Goal: Navigation & Orientation: Find specific page/section

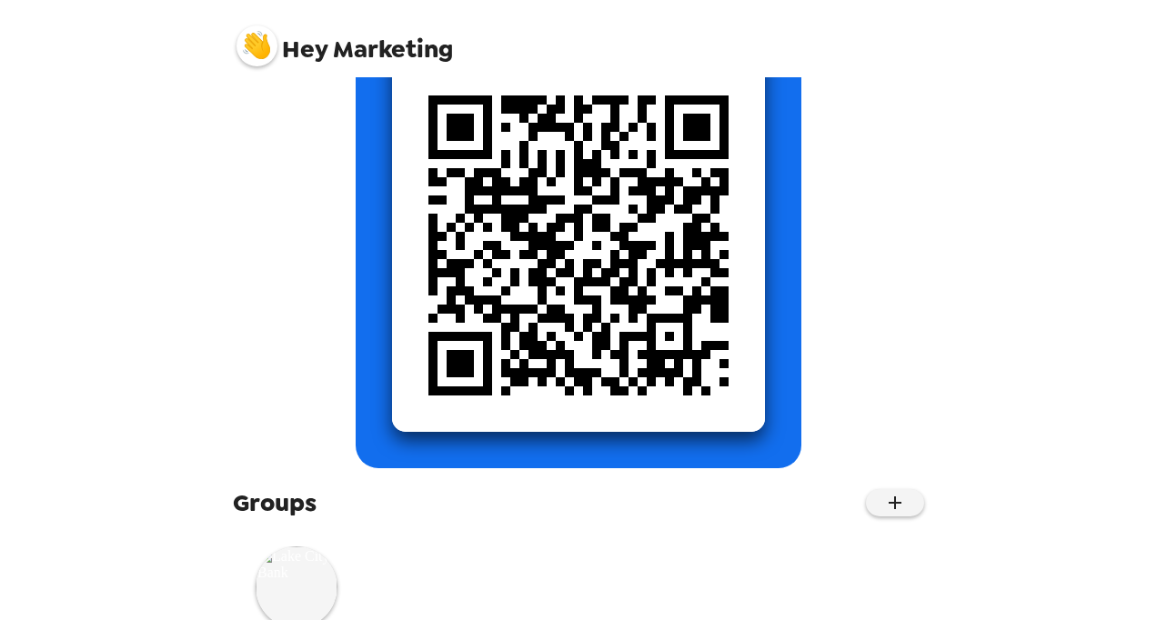
scroll to position [273, 0]
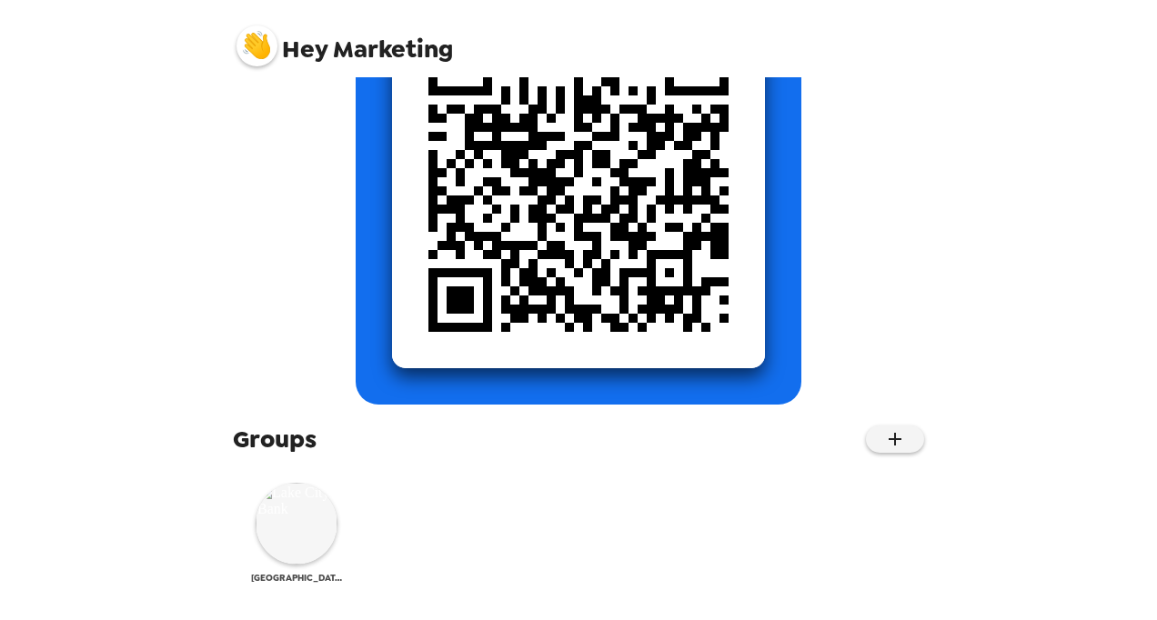
click at [305, 527] on img at bounding box center [297, 524] width 82 height 82
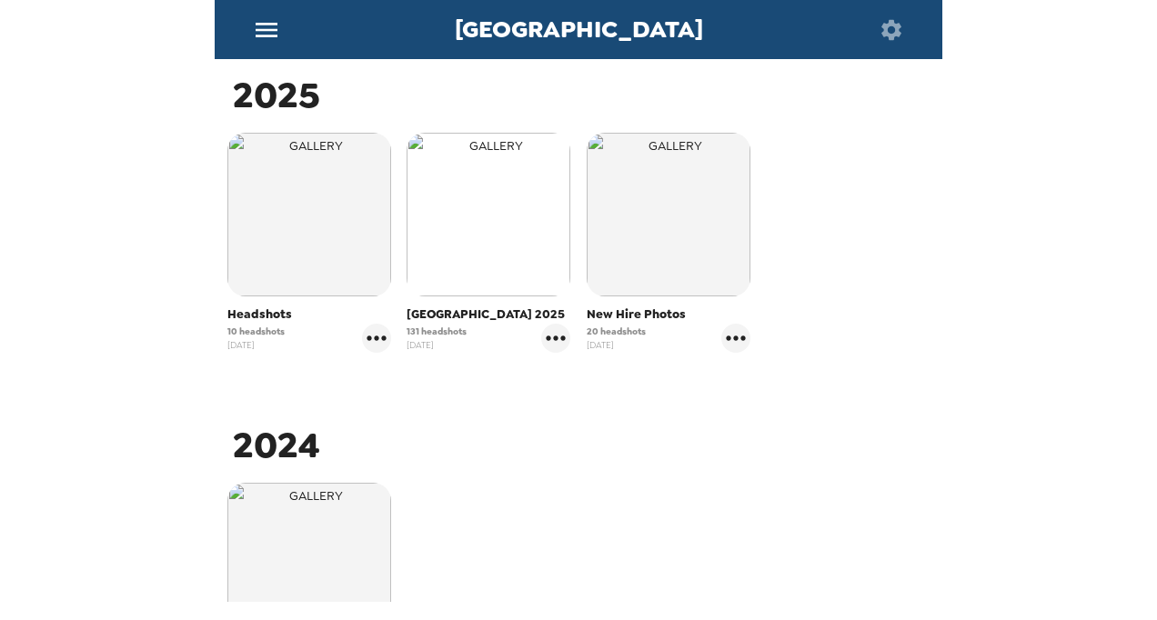
scroll to position [375, 0]
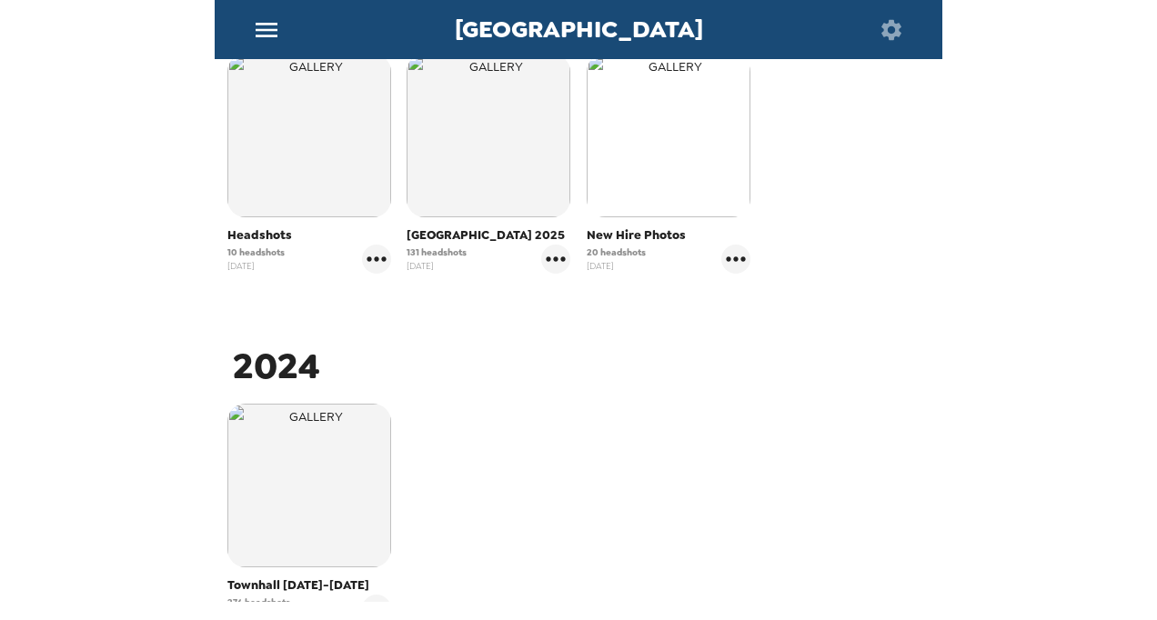
click at [647, 150] on img "button" at bounding box center [669, 136] width 164 height 164
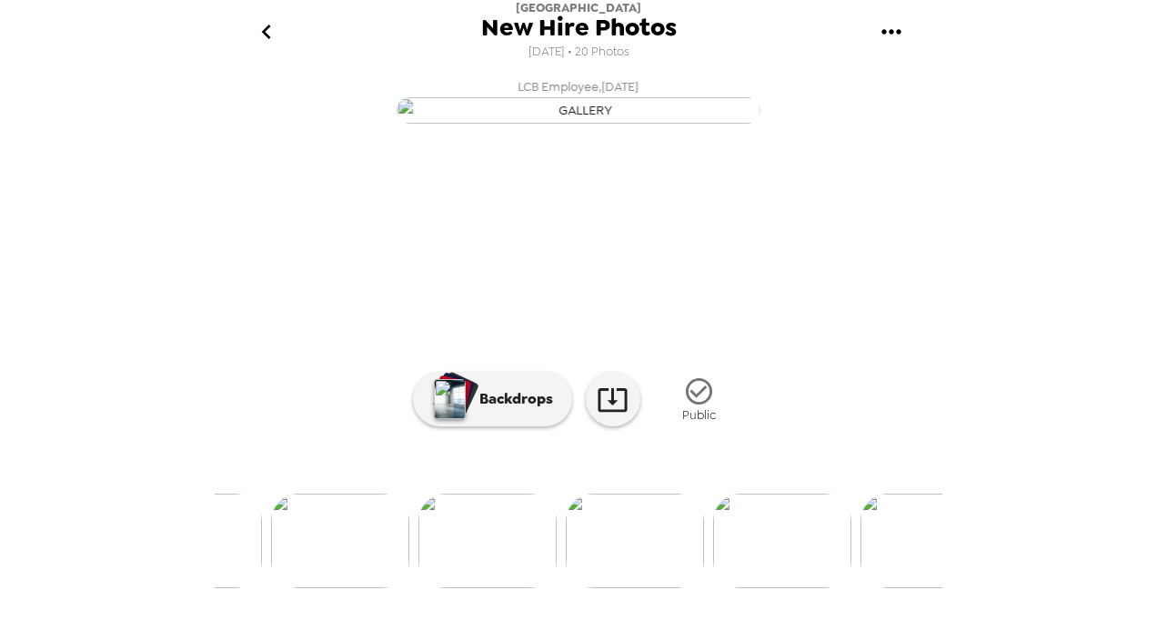
scroll to position [180, 0]
click at [522, 544] on img at bounding box center [487, 541] width 138 height 95
click at [746, 527] on img at bounding box center [727, 541] width 138 height 95
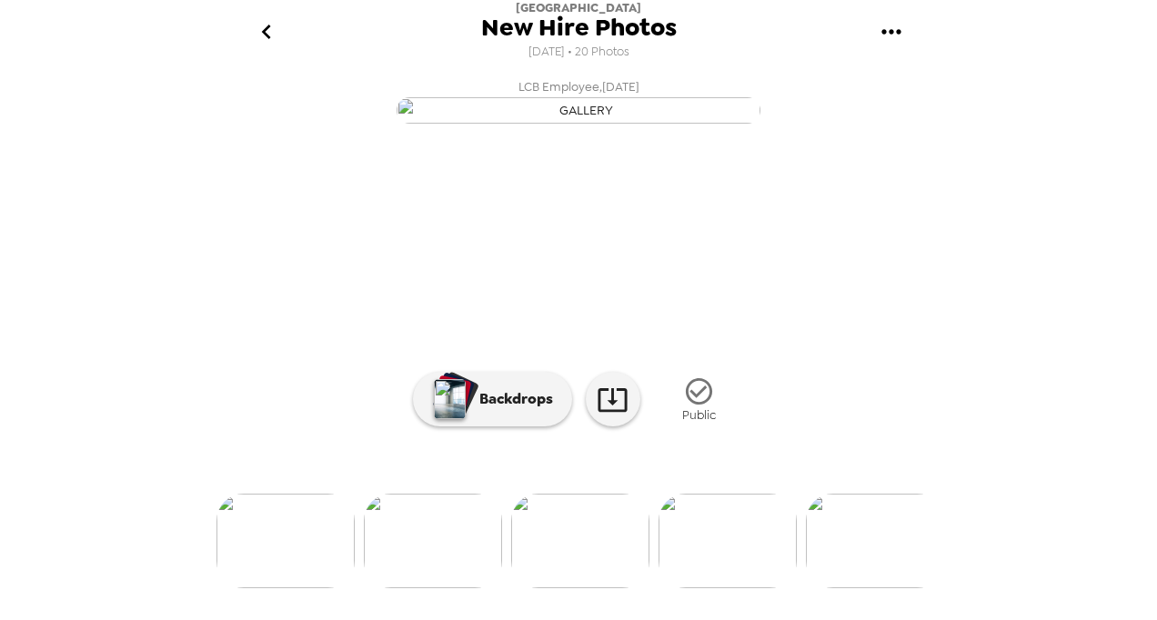
click at [746, 527] on img at bounding box center [727, 541] width 138 height 95
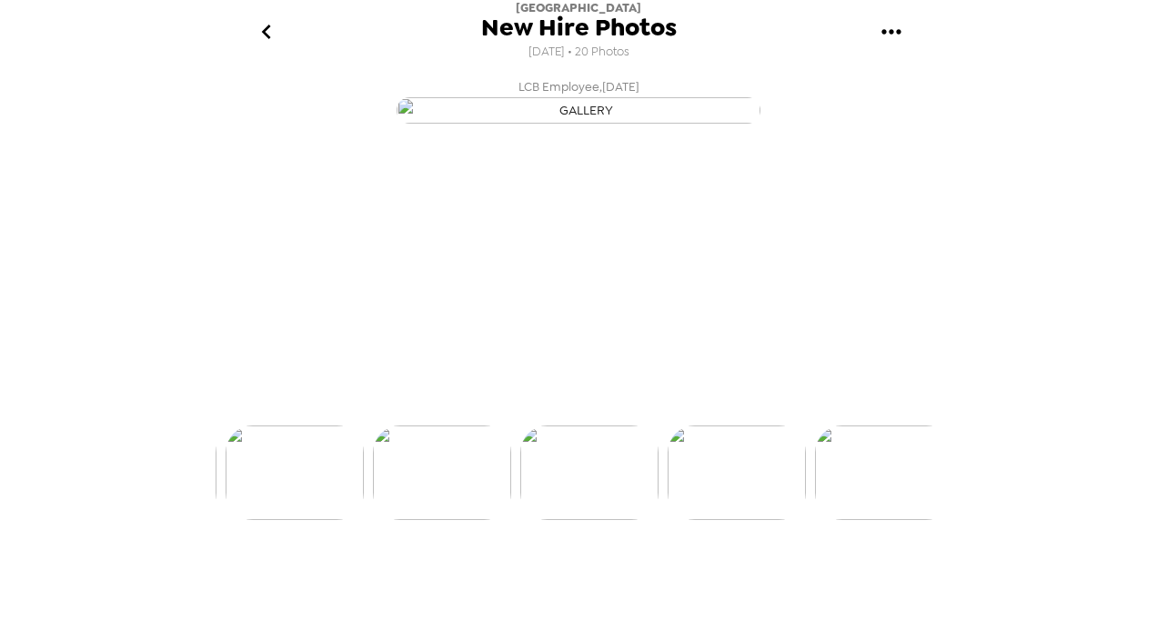
scroll to position [0, 881]
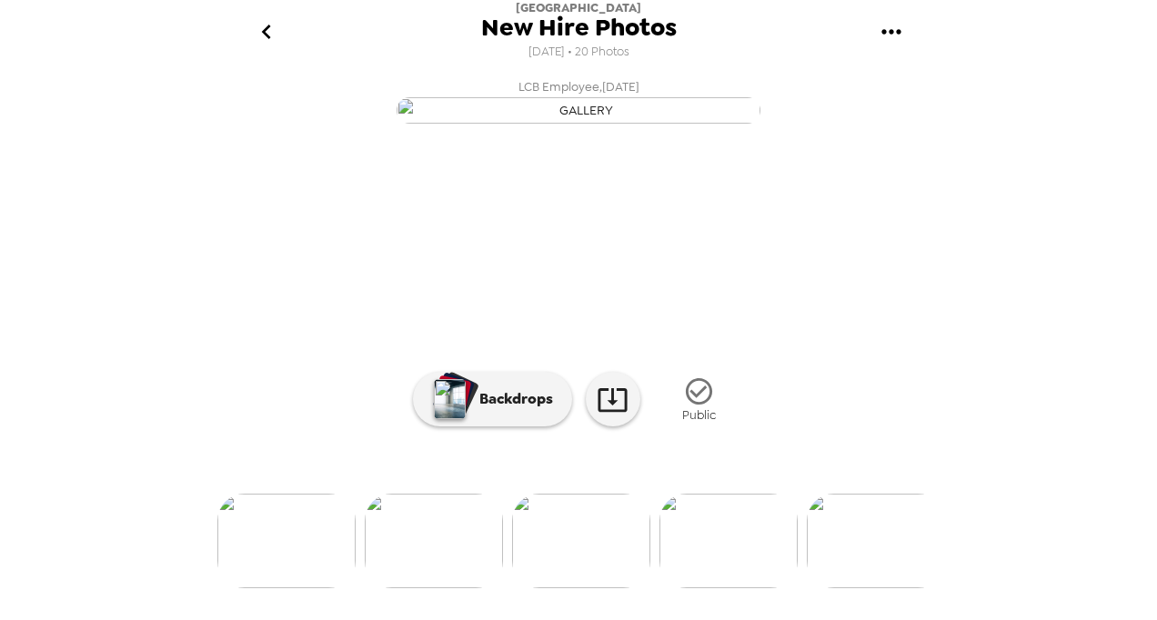
click at [723, 558] on img at bounding box center [728, 541] width 138 height 95
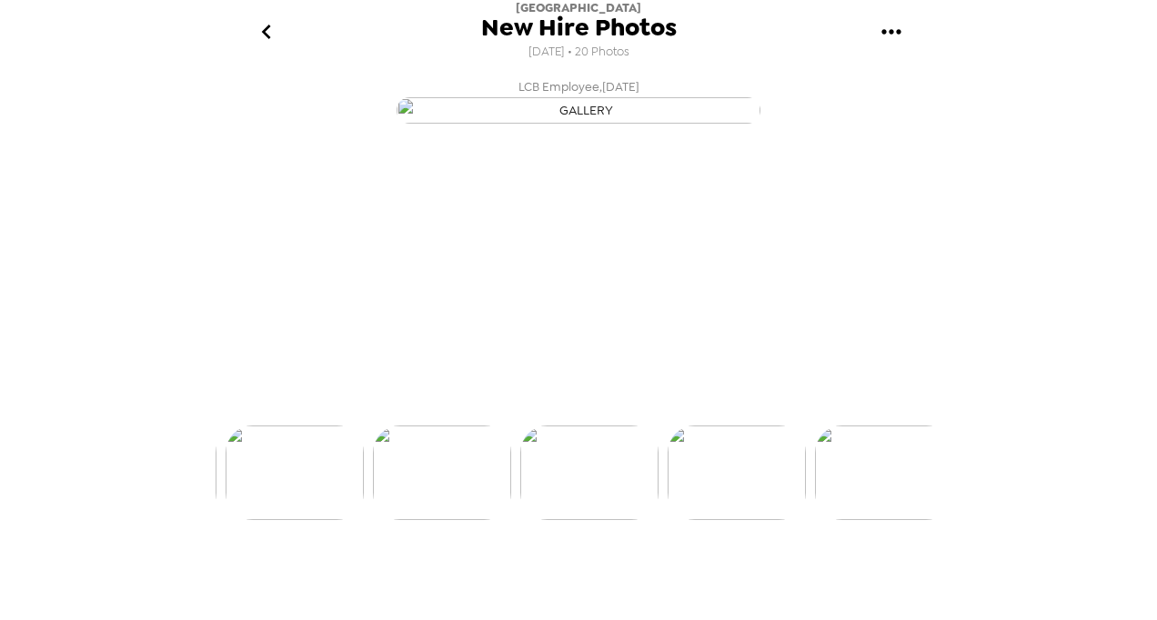
scroll to position [0, 1029]
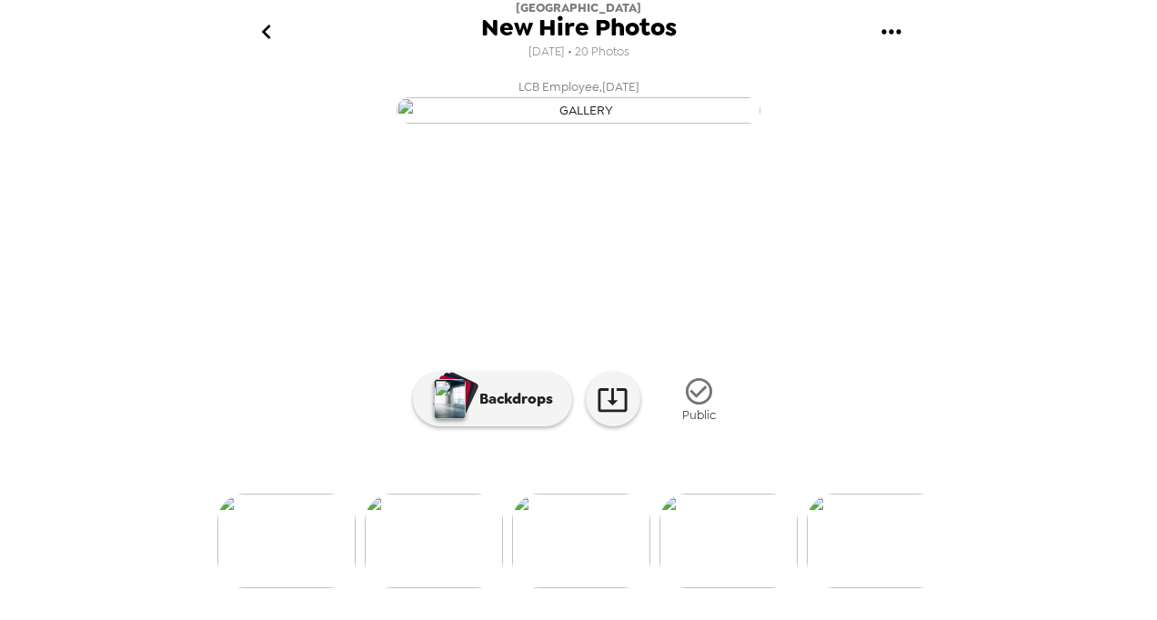
click at [777, 575] on img at bounding box center [728, 541] width 138 height 95
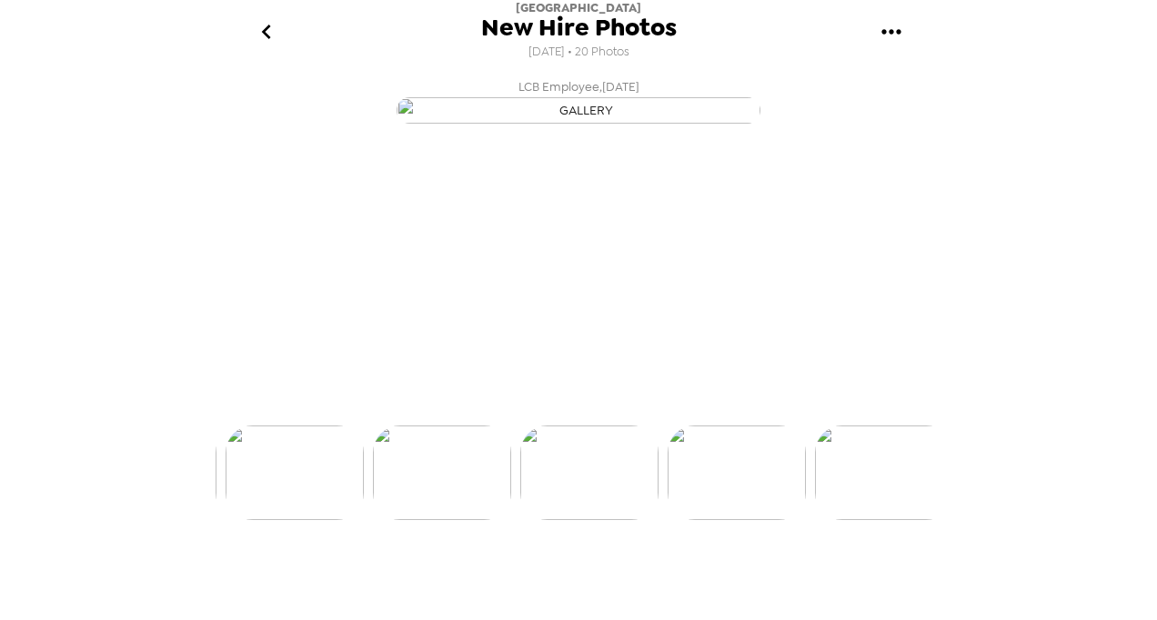
scroll to position [0, 0]
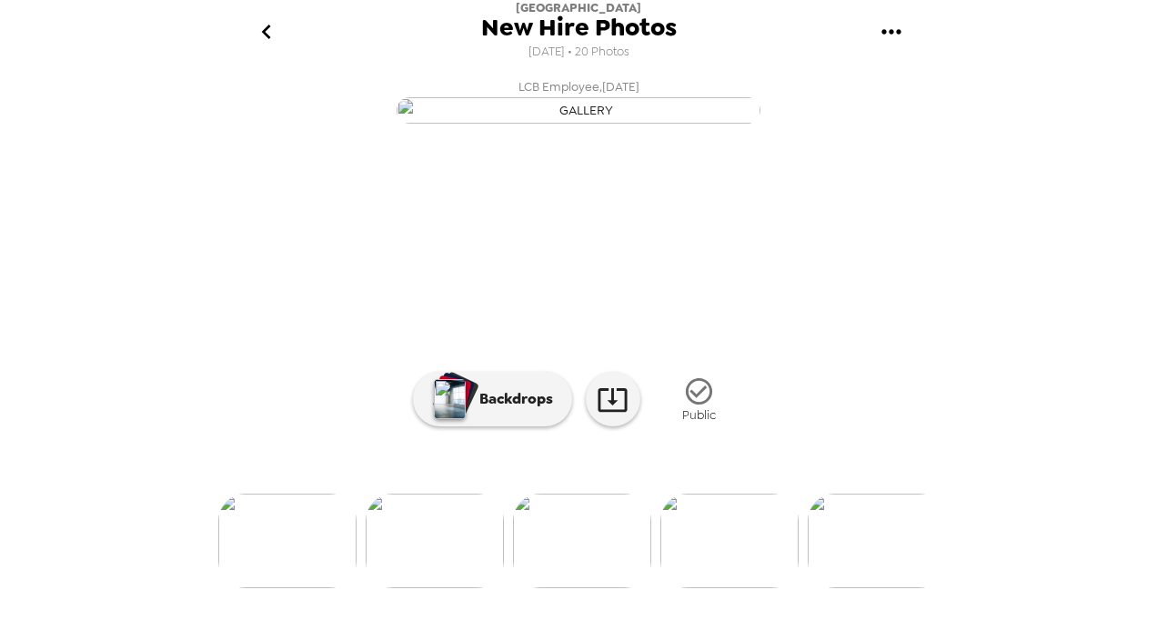
click at [728, 565] on img at bounding box center [729, 541] width 138 height 95
click at [692, 547] on img at bounding box center [672, 541] width 138 height 95
click at [600, 416] on icon at bounding box center [613, 400] width 32 height 32
drag, startPoint x: 727, startPoint y: 587, endPoint x: 737, endPoint y: 582, distance: 11.4
click at [737, 582] on img at bounding box center [701, 541] width 138 height 95
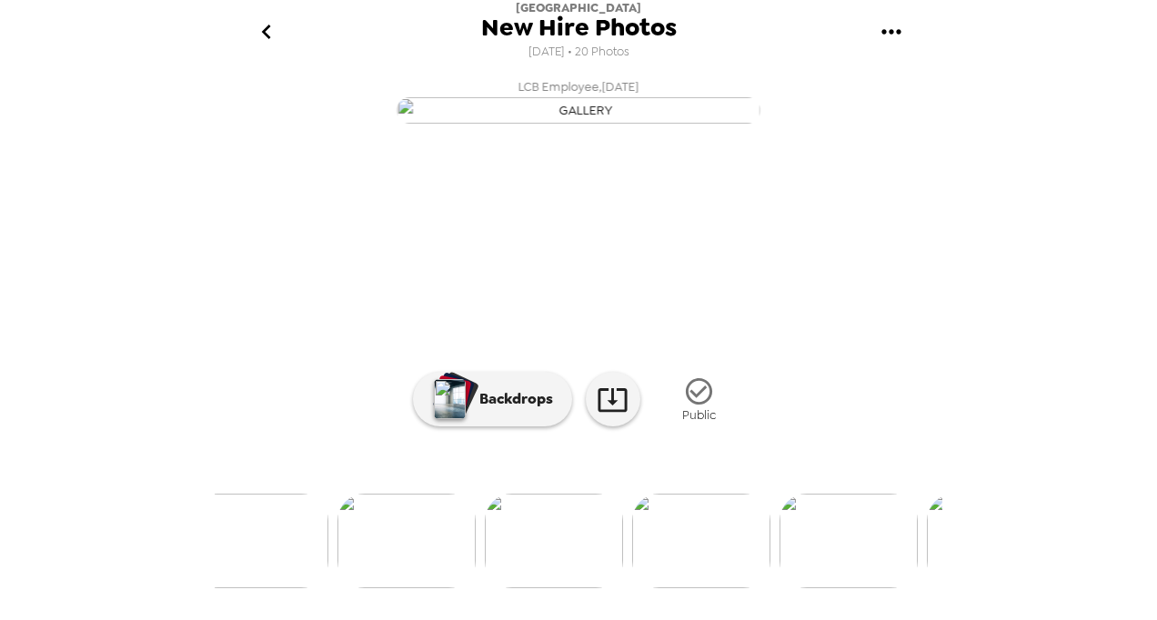
scroll to position [112, 0]
click at [620, 416] on icon at bounding box center [613, 400] width 32 height 32
click at [447, 555] on img at bounding box center [433, 541] width 138 height 95
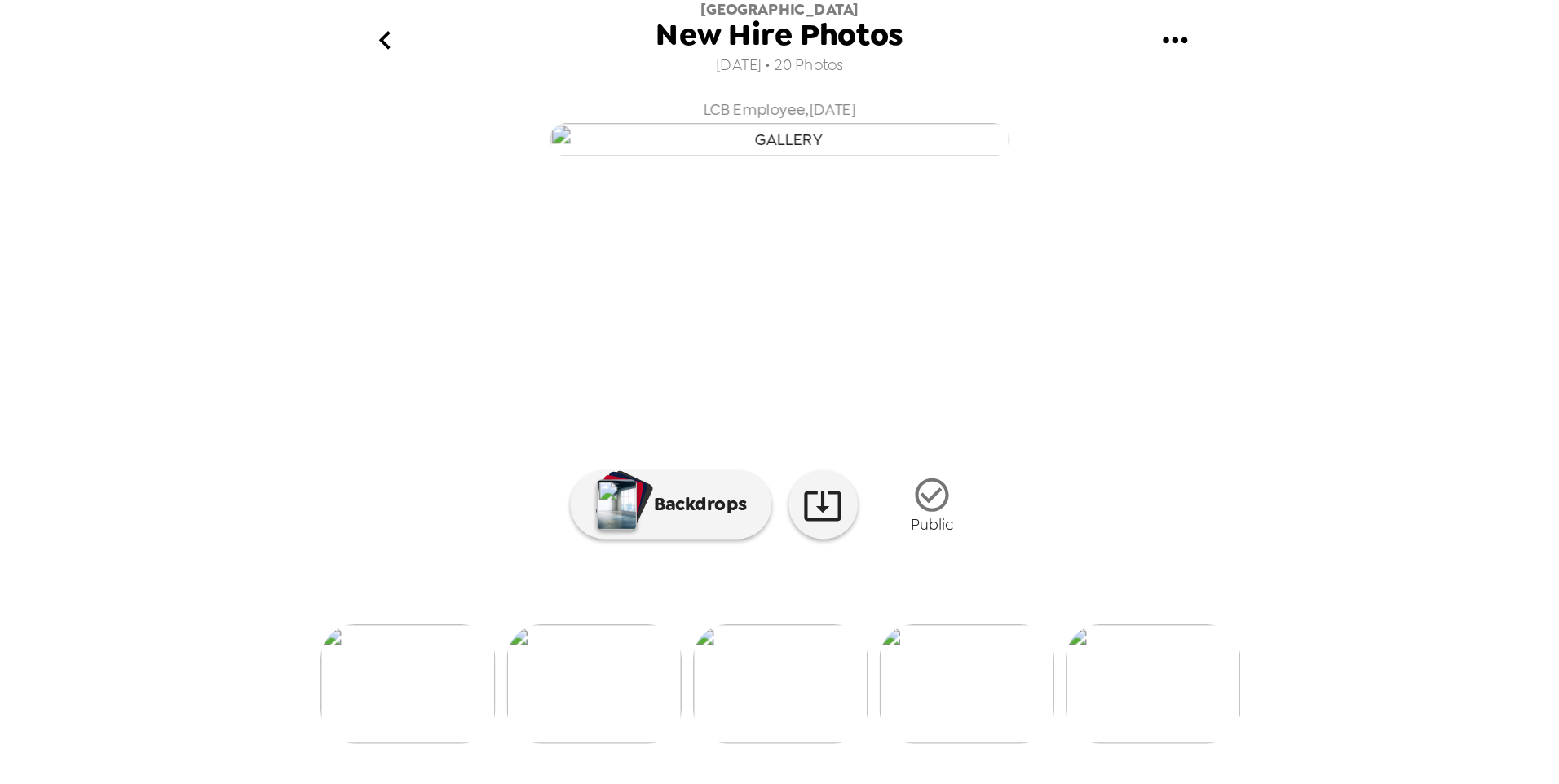
scroll to position [0, 527]
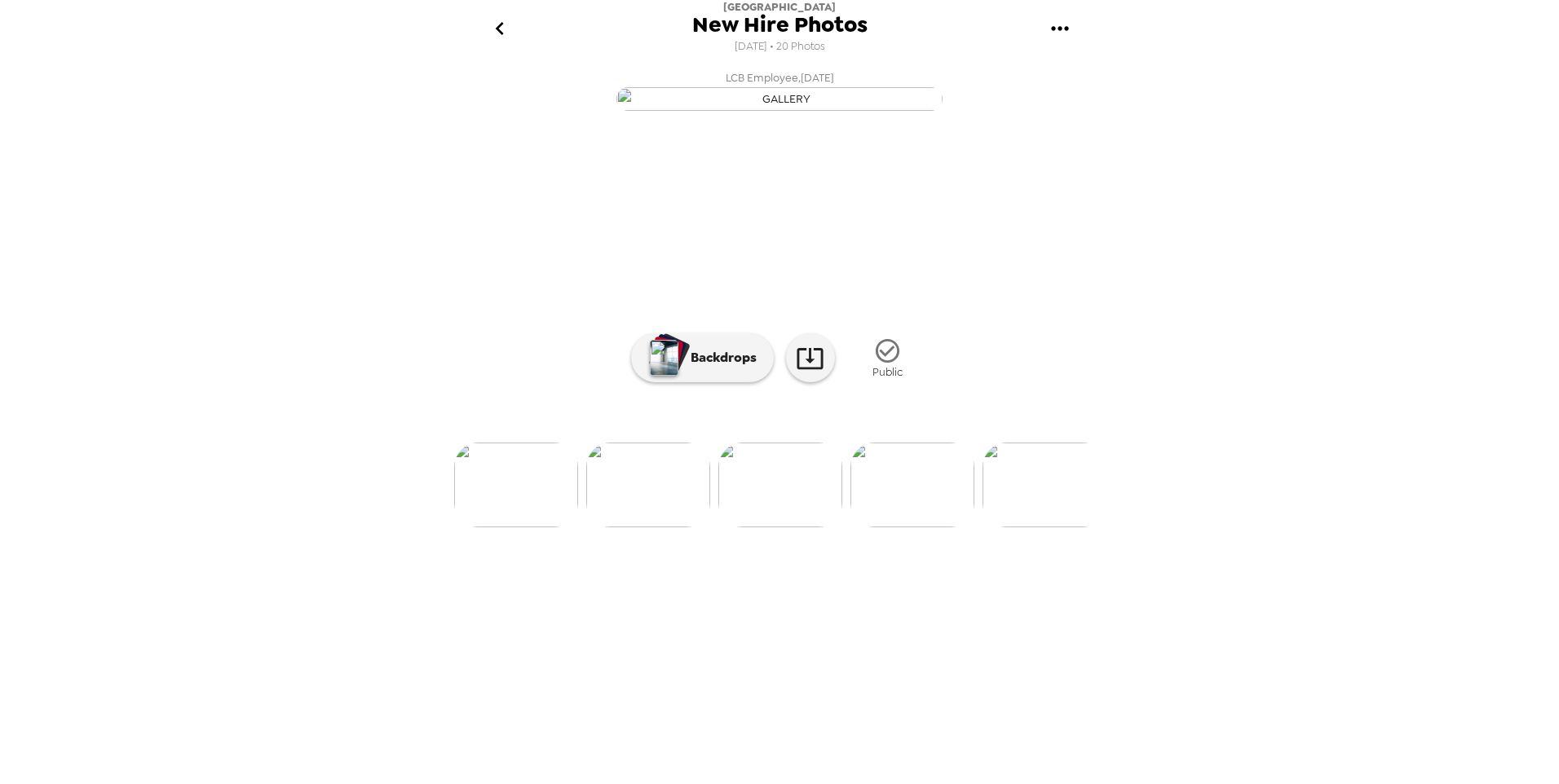
click at [903, 527] on img at bounding box center [912, 485] width 124 height 85
click at [672, 527] on img at bounding box center [649, 485] width 124 height 85
click at [1036, 421] on div "[GEOGRAPHIC_DATA] New Hire Photos [DATE] • 20 Photos LCB Employee , [DATE] LCB …" at bounding box center [779, 392] width 1559 height 784
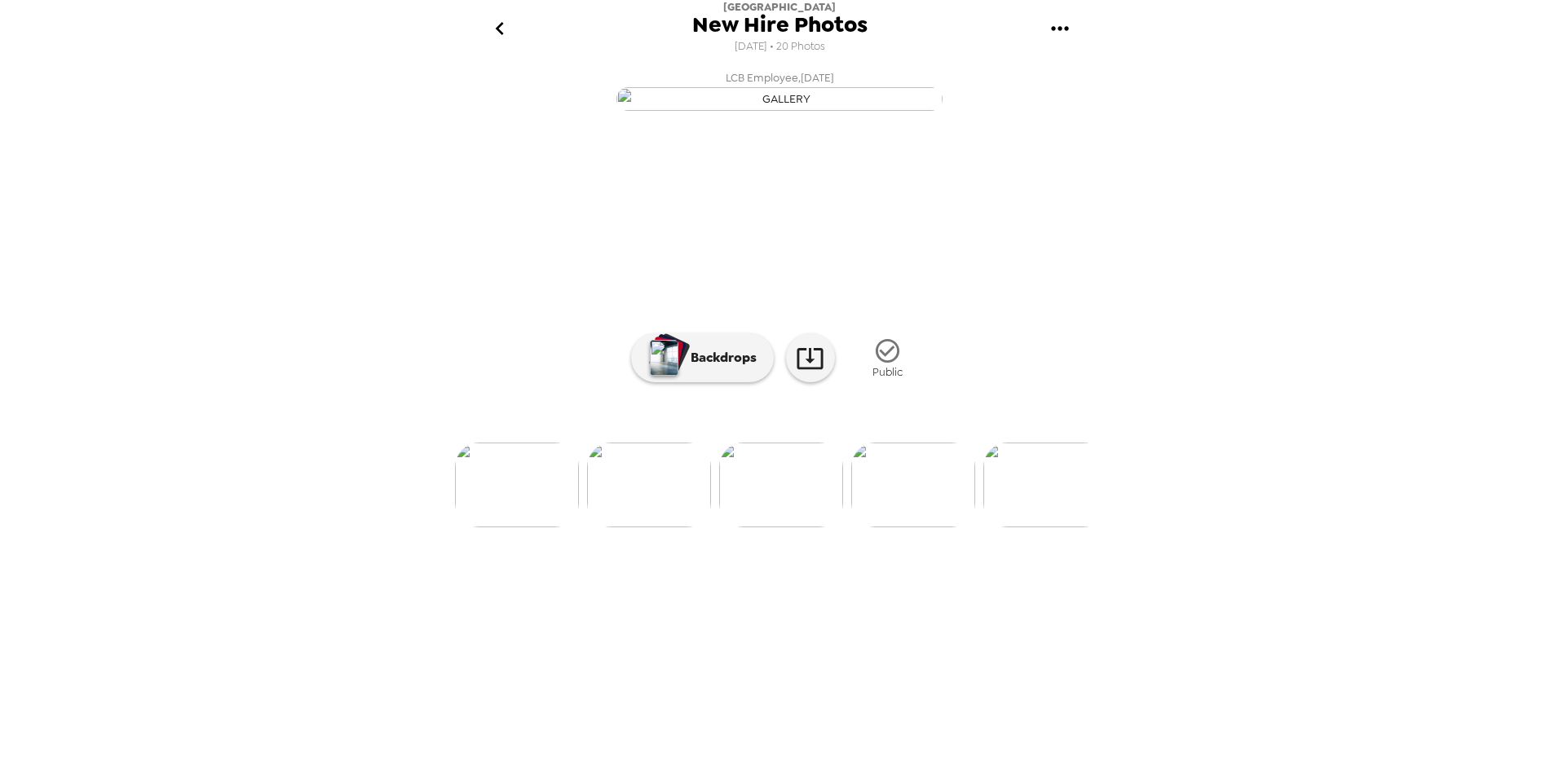
click at [1036, 527] on img at bounding box center [1045, 485] width 124 height 85
